Goal: Task Accomplishment & Management: Manage account settings

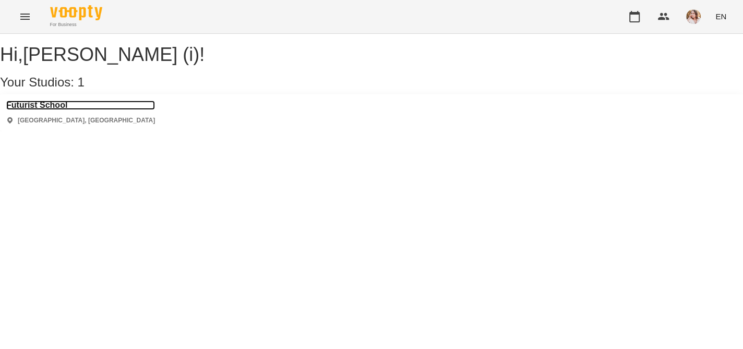
click at [54, 110] on h3 "Futurist School" at bounding box center [80, 105] width 149 height 9
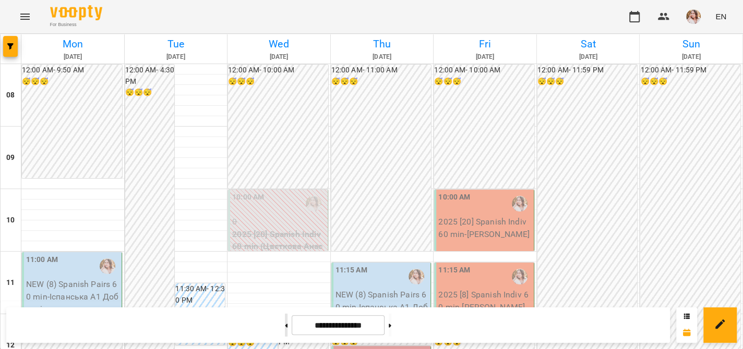
click at [285, 322] on button at bounding box center [286, 325] width 3 height 23
type input "**********"
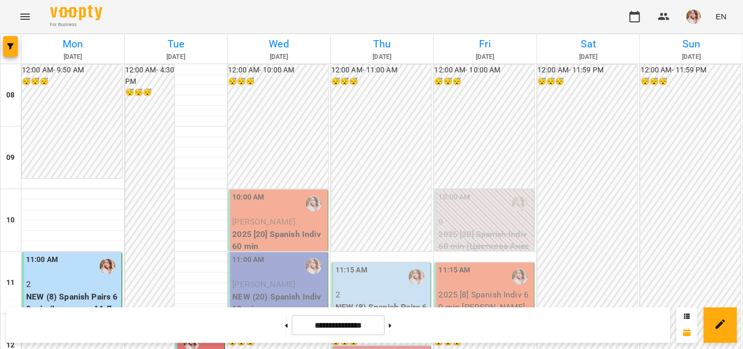
scroll to position [156, 0]
click at [392, 289] on p "2" at bounding box center [381, 295] width 93 height 13
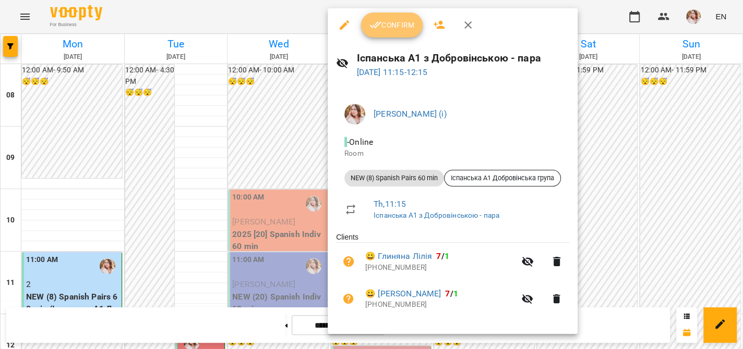
click at [391, 34] on button "Confirm" at bounding box center [392, 25] width 62 height 25
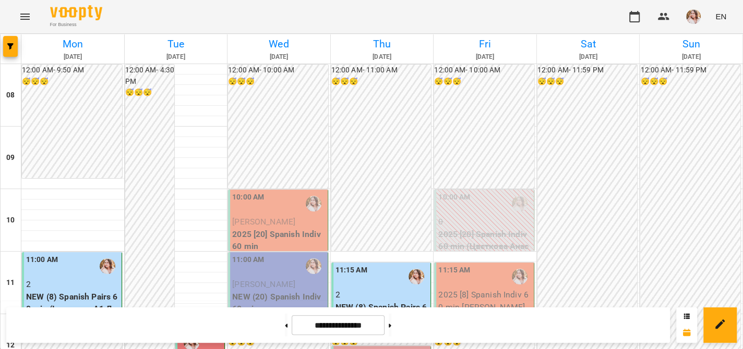
scroll to position [522, 0]
